Goal: Task Accomplishment & Management: Use online tool/utility

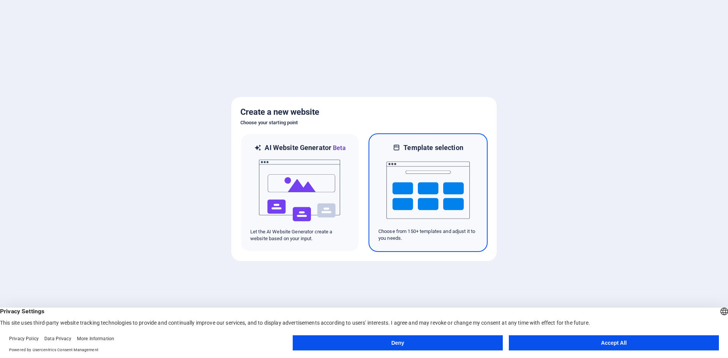
click at [423, 184] on img at bounding box center [427, 190] width 83 height 76
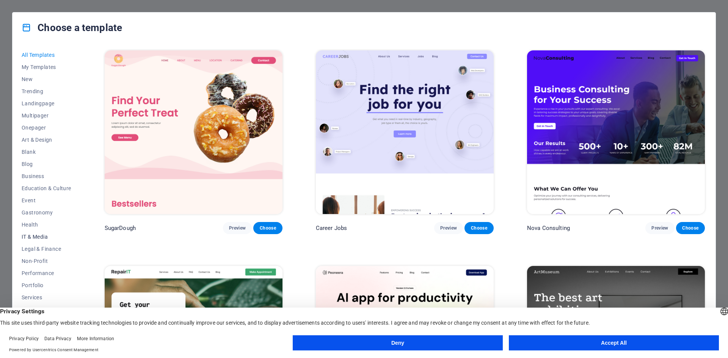
click at [33, 238] on span "IT & Media" at bounding box center [47, 237] width 50 height 6
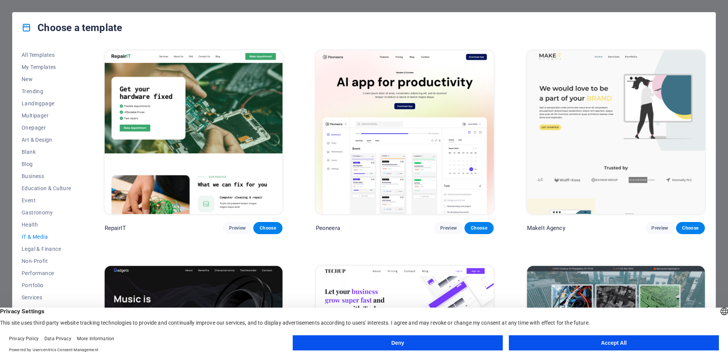
click at [615, 344] on button "Accept All" at bounding box center [614, 343] width 210 height 15
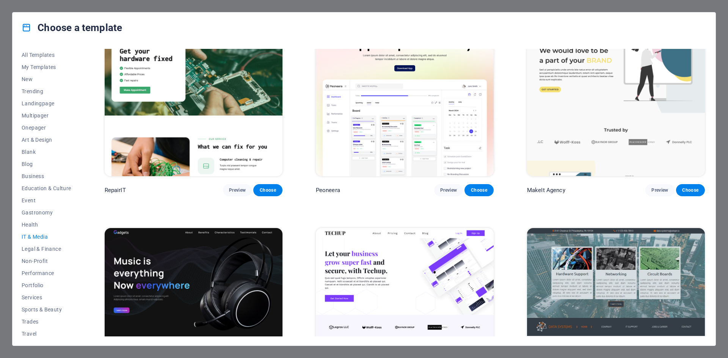
scroll to position [76, 0]
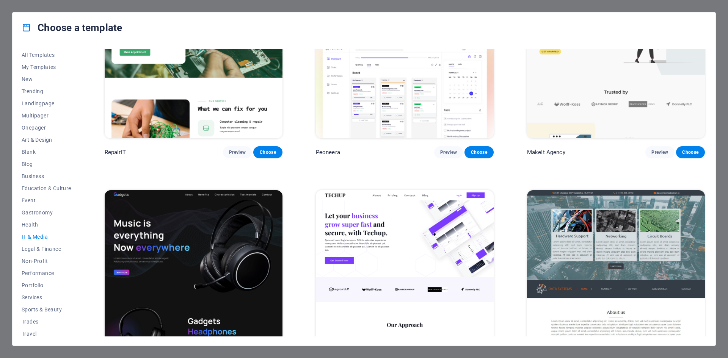
click at [427, 207] on img at bounding box center [405, 272] width 178 height 164
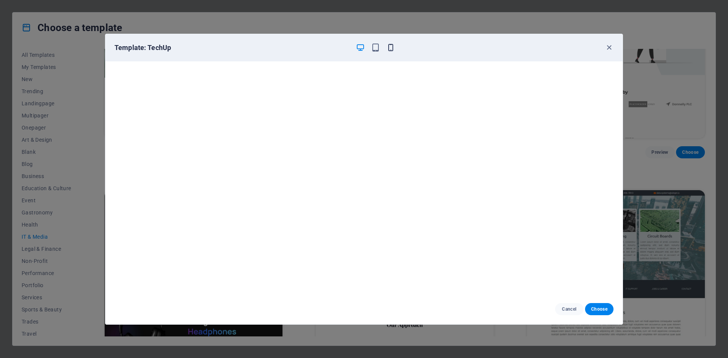
click at [389, 49] on icon "button" at bounding box center [390, 47] width 9 height 9
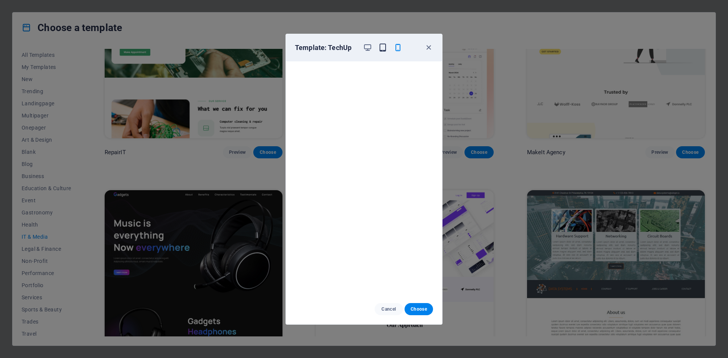
click at [383, 49] on icon "button" at bounding box center [382, 47] width 9 height 9
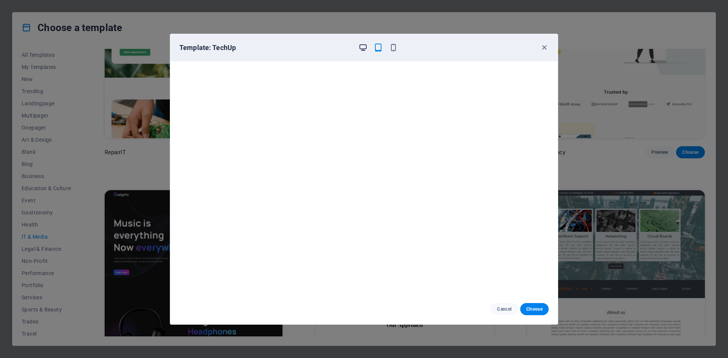
click at [365, 48] on icon "button" at bounding box center [363, 47] width 9 height 9
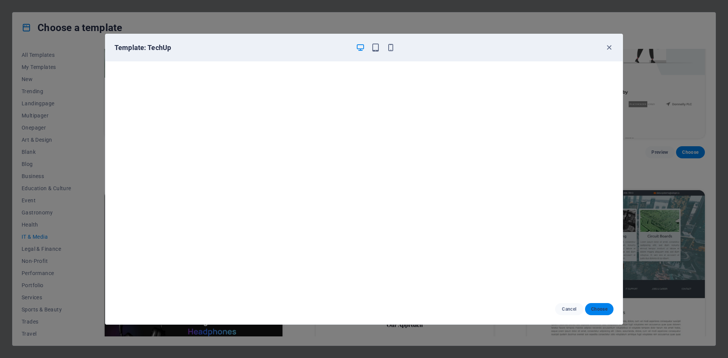
click at [606, 308] on span "Choose" at bounding box center [599, 309] width 16 height 6
